Goal: Information Seeking & Learning: Learn about a topic

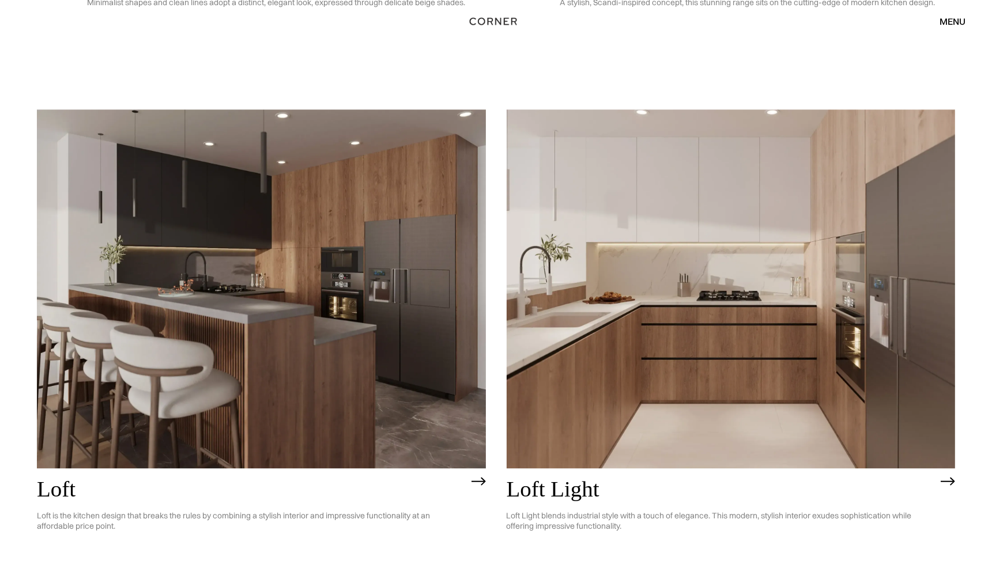
scroll to position [3269, 0]
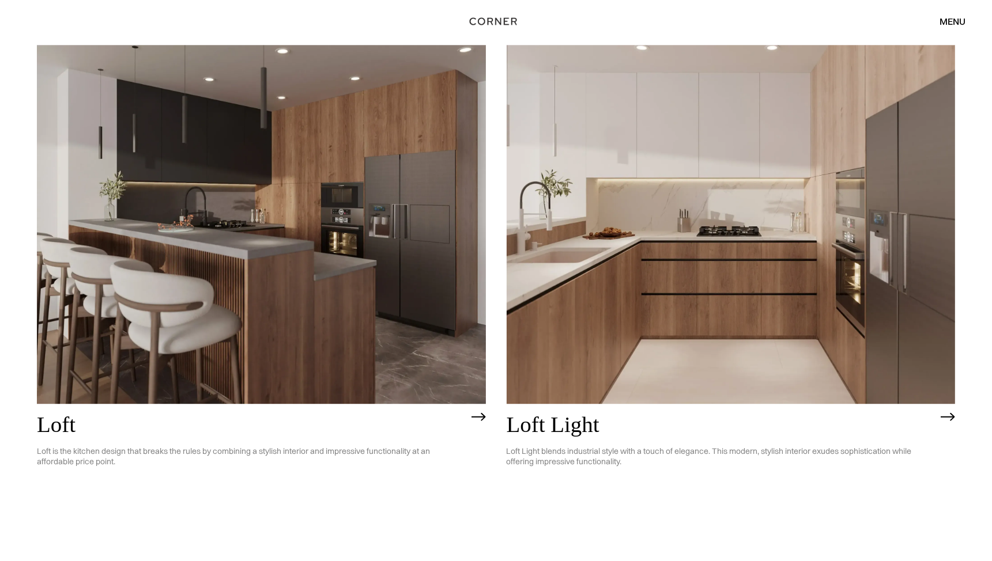
click at [941, 418] on img at bounding box center [948, 417] width 14 height 9
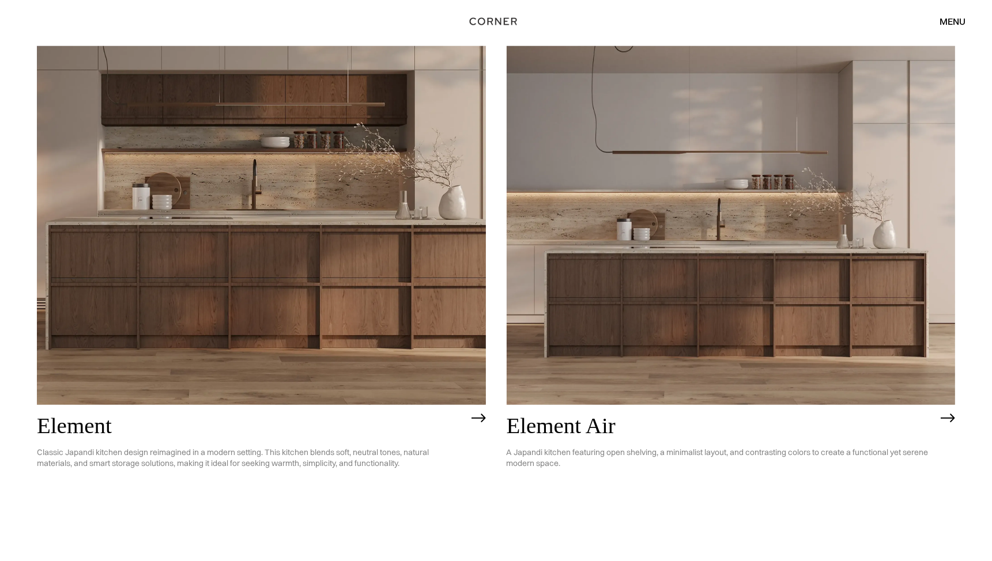
scroll to position [1173, 0]
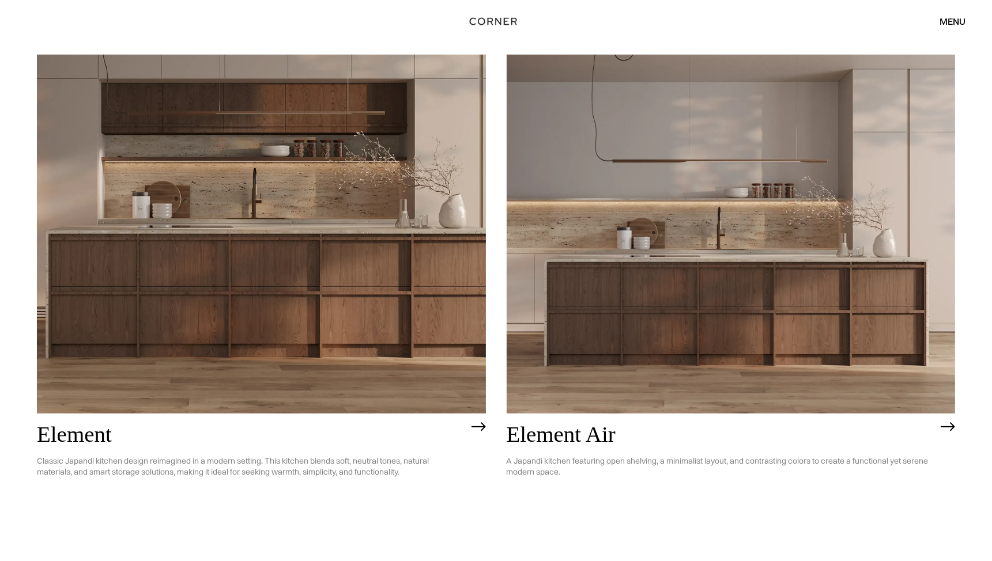
click at [441, 288] on img at bounding box center [261, 234] width 449 height 359
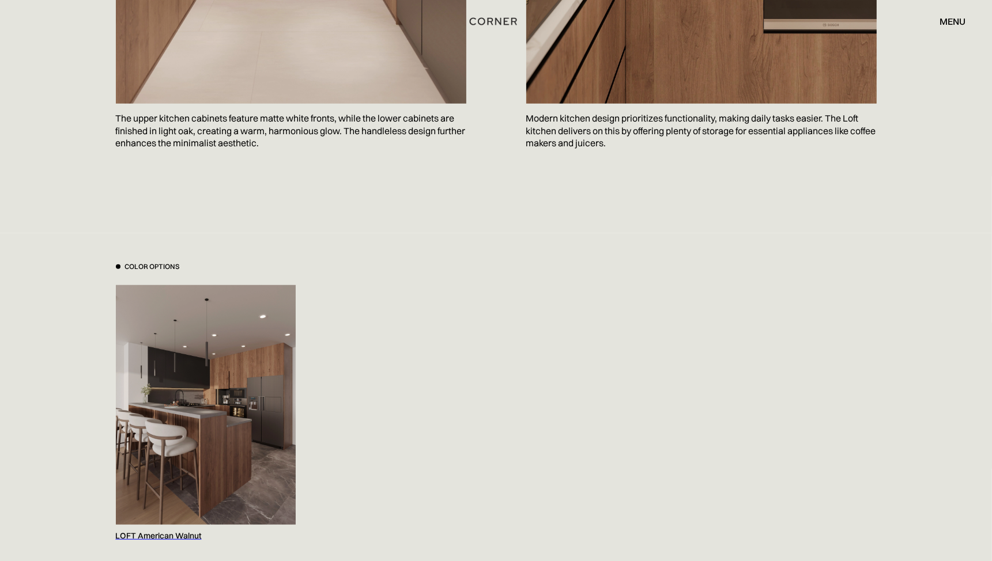
scroll to position [1152, 0]
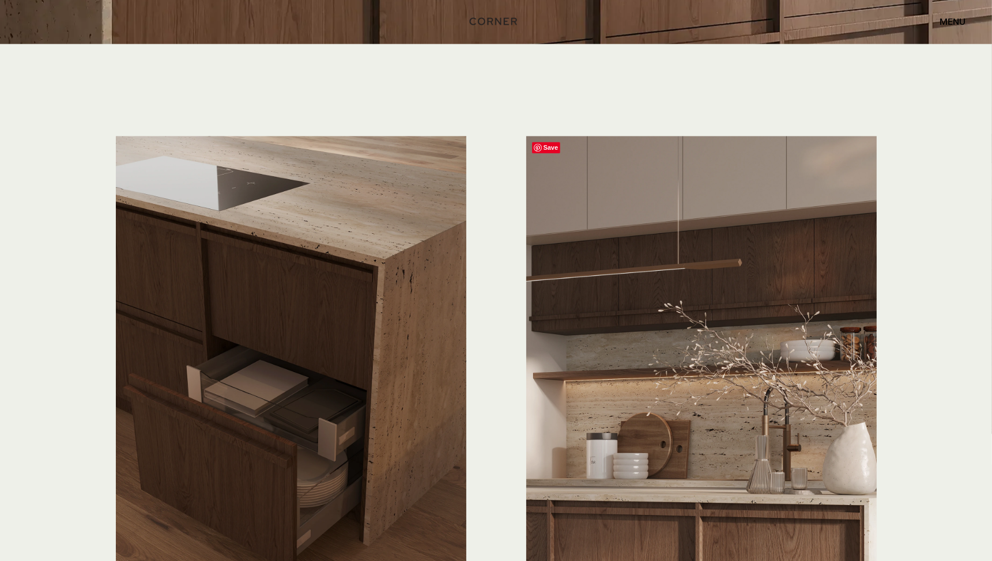
scroll to position [2934, 0]
